Goal: Entertainment & Leisure: Consume media (video, audio)

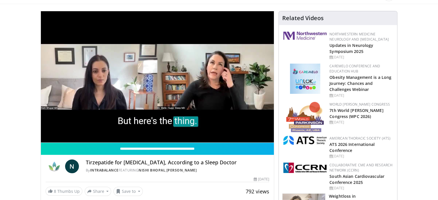
scroll to position [35, 0]
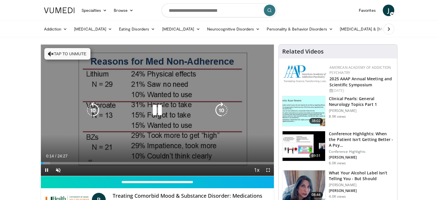
click at [54, 50] on button "Tap to unmute" at bounding box center [67, 54] width 46 height 12
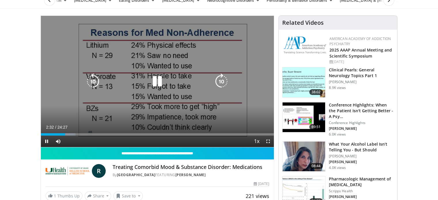
scroll to position [86, 0]
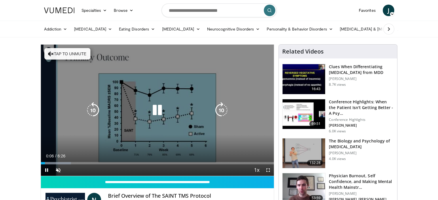
click at [62, 52] on button "Tap to unmute" at bounding box center [67, 54] width 46 height 12
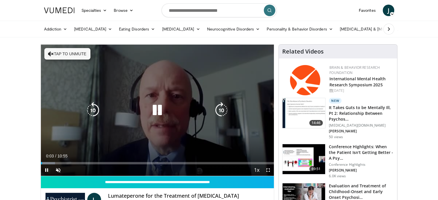
click at [71, 54] on button "Tap to unmute" at bounding box center [67, 54] width 46 height 12
